Goal: Navigation & Orientation: Find specific page/section

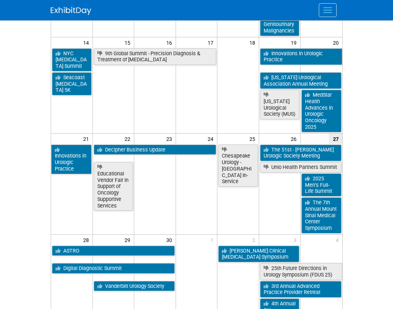
scroll to position [282, 0]
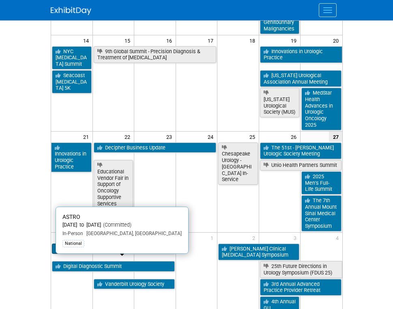
click at [119, 254] on link "ASTRO" at bounding box center [113, 248] width 123 height 11
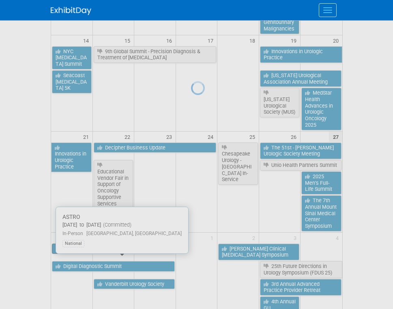
click at [191, 263] on div at bounding box center [196, 154] width 11 height 309
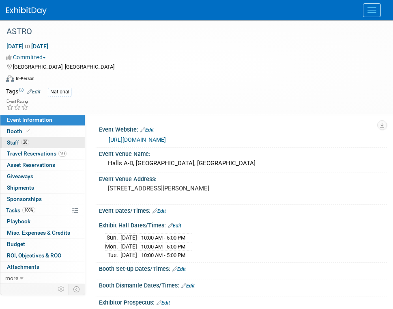
click at [17, 143] on span "Staff 20" at bounding box center [18, 142] width 22 height 6
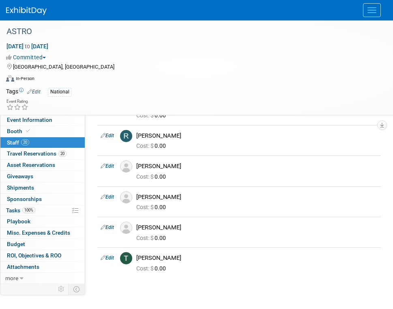
scroll to position [488, 0]
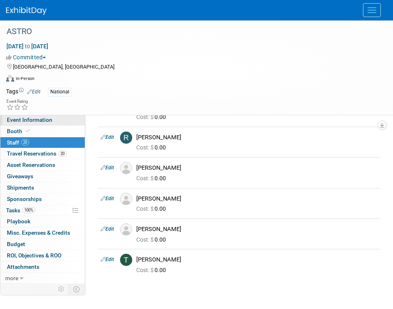
click at [29, 121] on span "Event Information" at bounding box center [29, 119] width 45 height 6
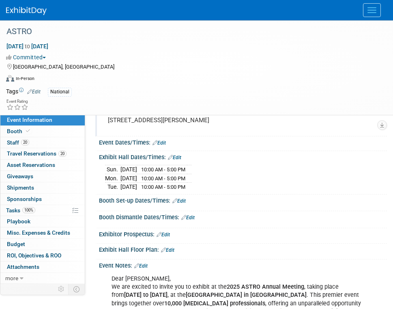
scroll to position [66, 0]
